Goal: Download file/media

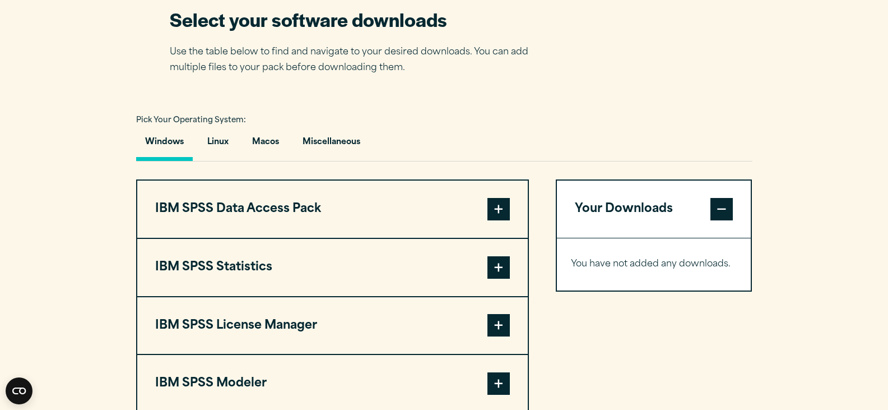
scroll to position [785, 0]
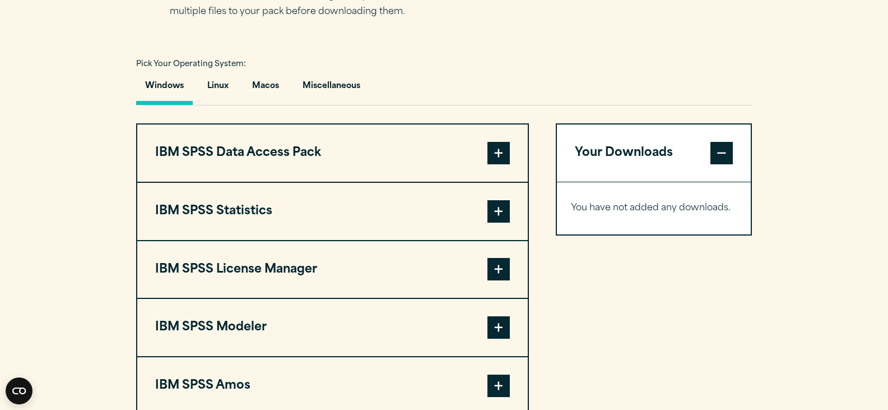
click at [500, 206] on span at bounding box center [499, 211] width 22 height 22
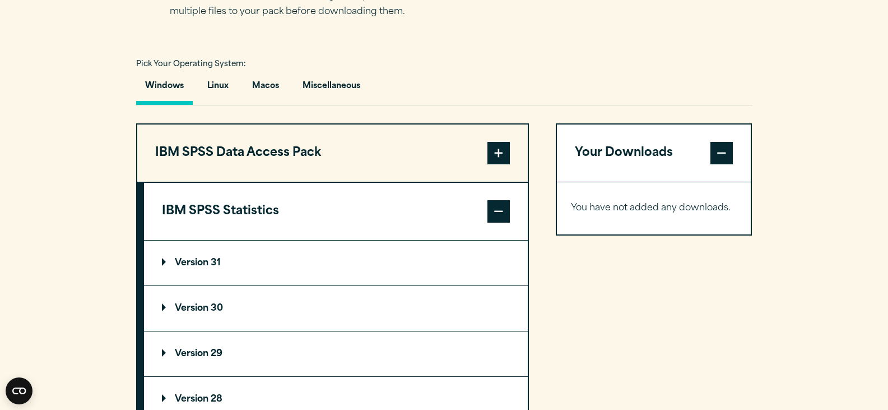
click at [188, 262] on p "Version 31" at bounding box center [191, 262] width 59 height 9
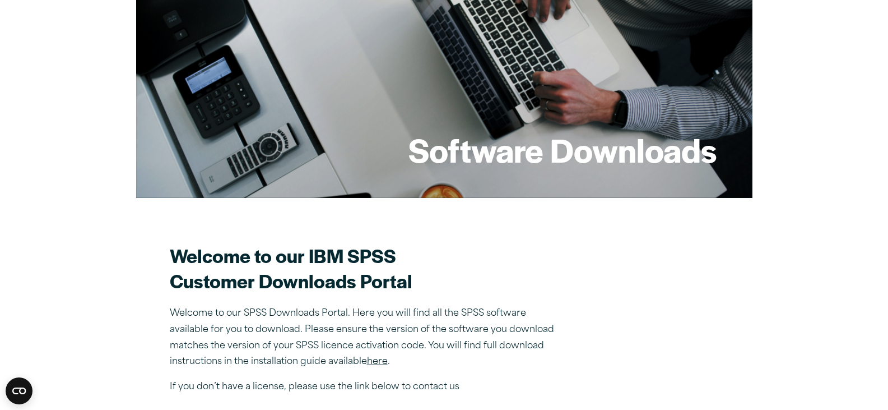
scroll to position [168, 0]
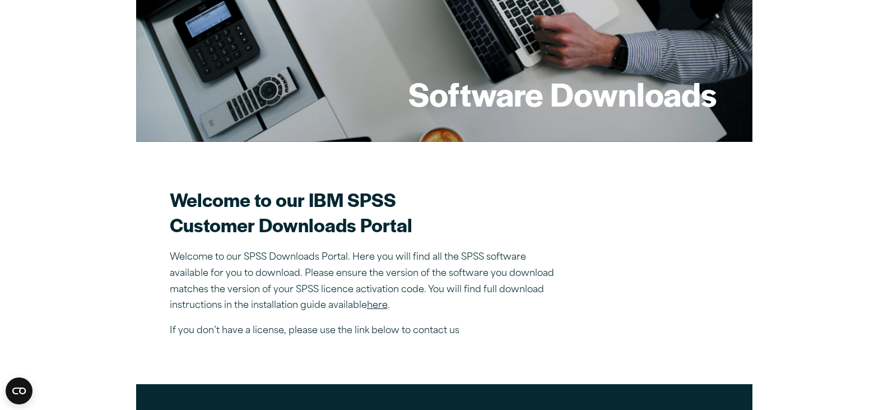
click at [379, 307] on link "here" at bounding box center [377, 305] width 21 height 9
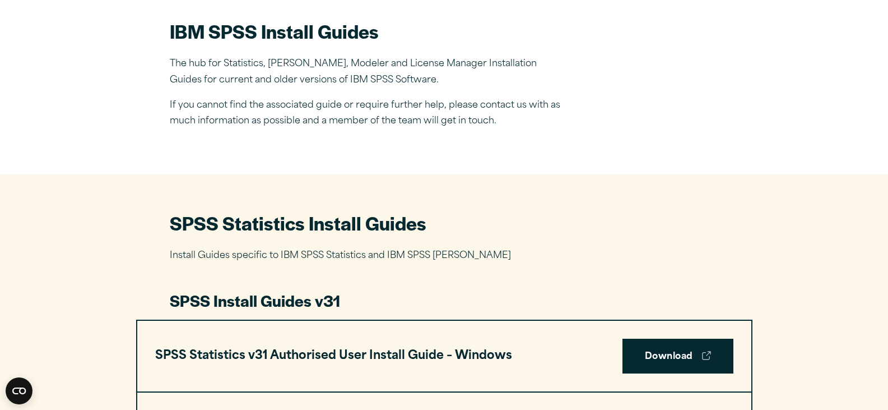
scroll to position [392, 0]
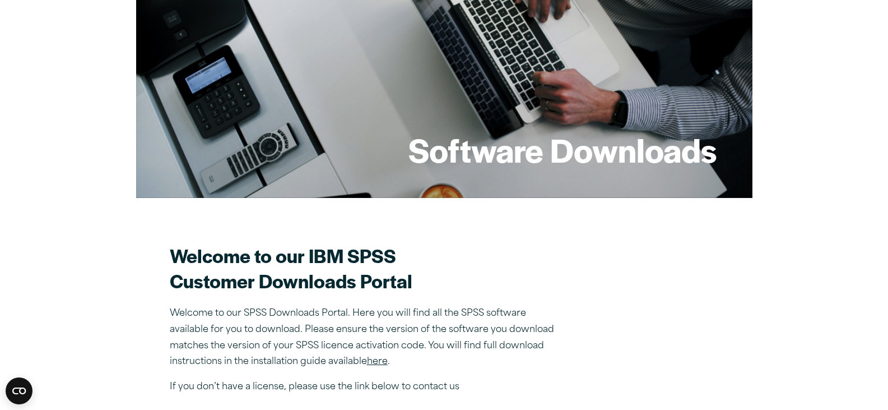
scroll to position [168, 0]
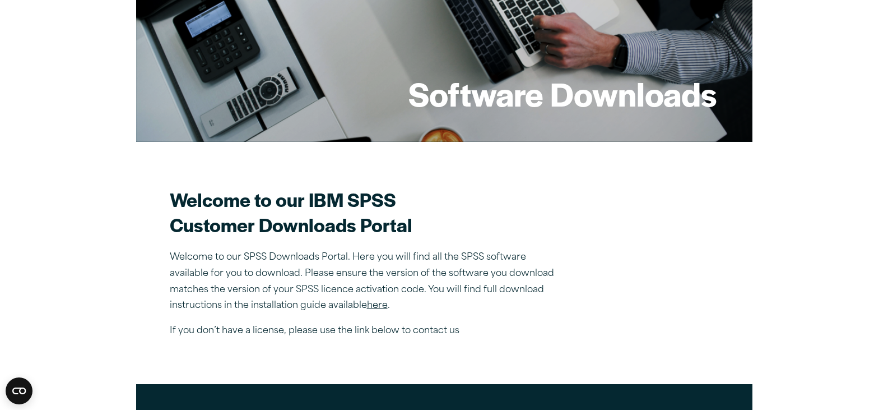
click at [382, 307] on link "here" at bounding box center [377, 305] width 21 height 9
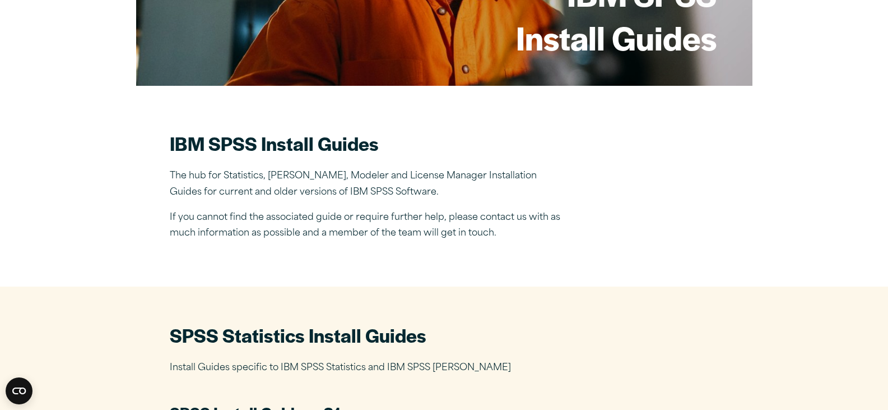
scroll to position [504, 0]
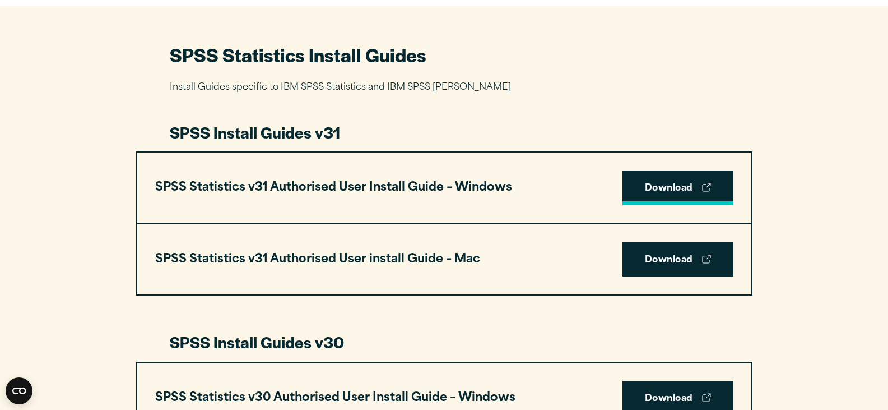
click at [675, 189] on link "Download" at bounding box center [678, 187] width 111 height 35
